Goal: Information Seeking & Learning: Find specific page/section

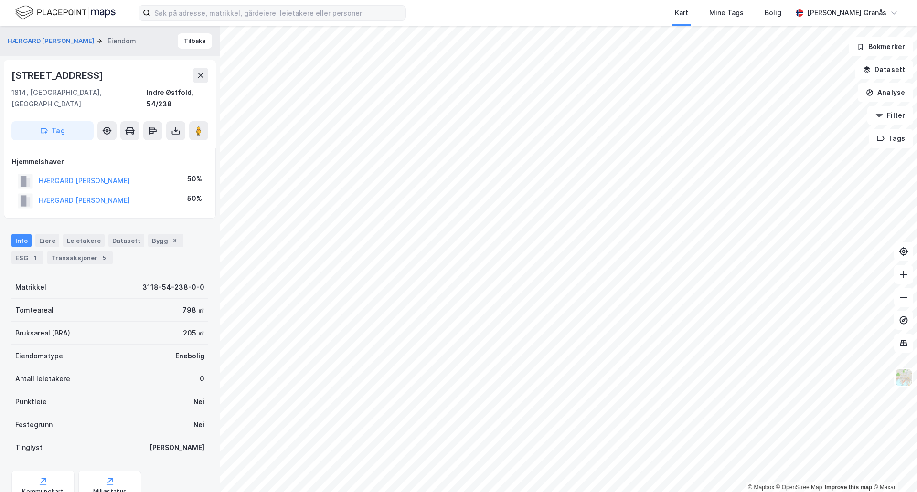
click at [216, 19] on label at bounding box center [272, 12] width 267 height 15
click at [216, 19] on input at bounding box center [277, 13] width 255 height 14
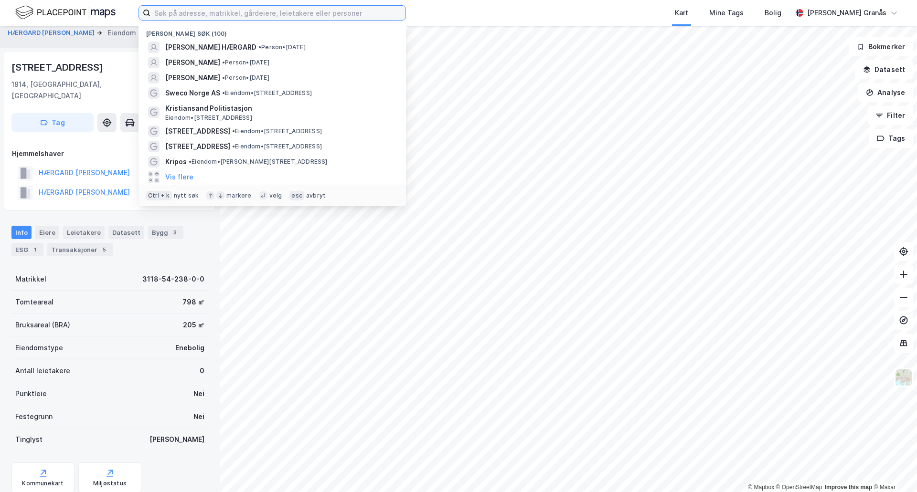
click at [217, 15] on input at bounding box center [277, 13] width 255 height 14
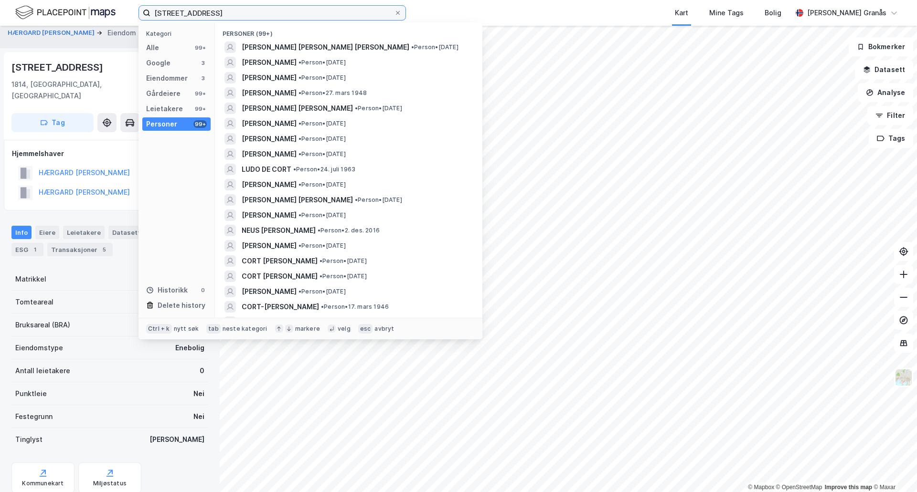
type input "[STREET_ADDRESS]"
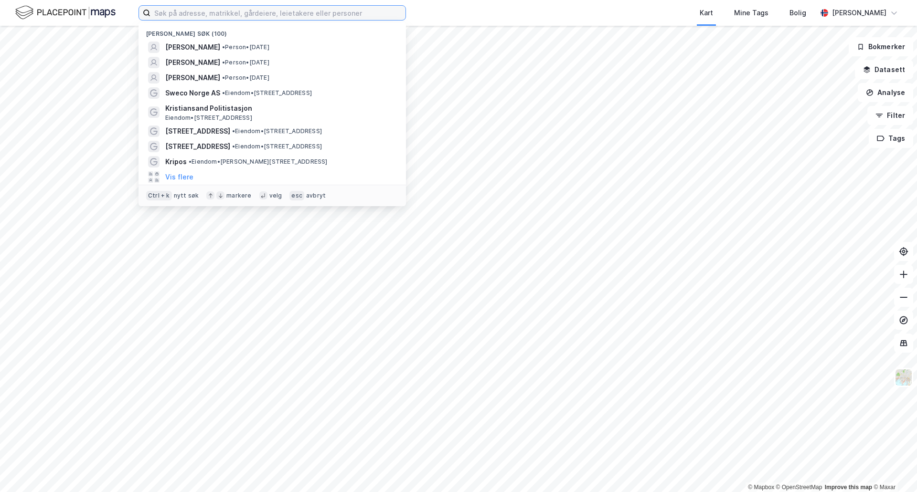
click at [289, 10] on input at bounding box center [277, 13] width 255 height 14
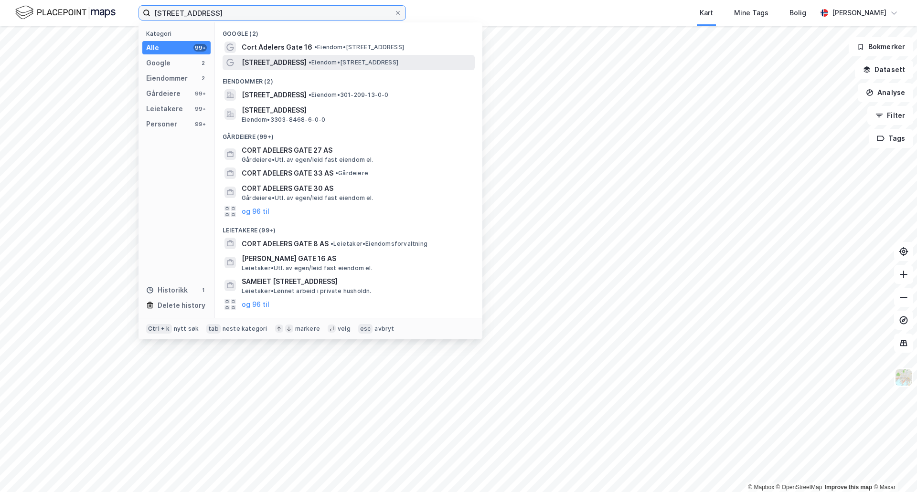
type input "[STREET_ADDRESS]"
click at [296, 62] on span "[STREET_ADDRESS]" at bounding box center [274, 62] width 65 height 11
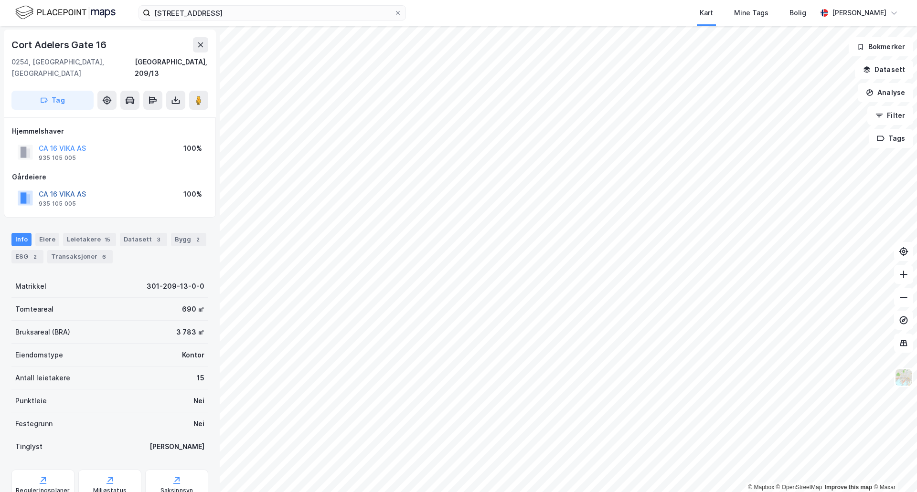
click at [0, 0] on button "CA 16 VIKA AS" at bounding box center [0, 0] width 0 height 0
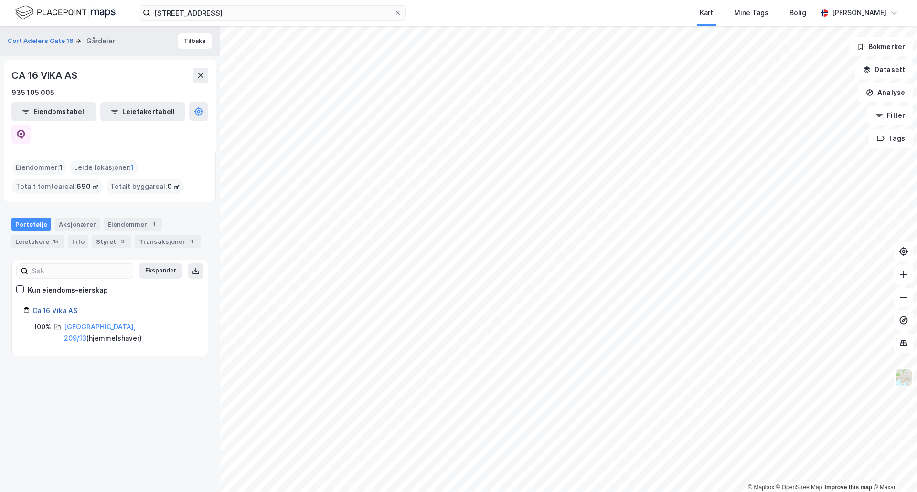
click at [65, 307] on link "Ca 16 Vika AS" at bounding box center [54, 311] width 45 height 8
click at [26, 130] on icon at bounding box center [21, 135] width 10 height 10
